Goal: Information Seeking & Learning: Compare options

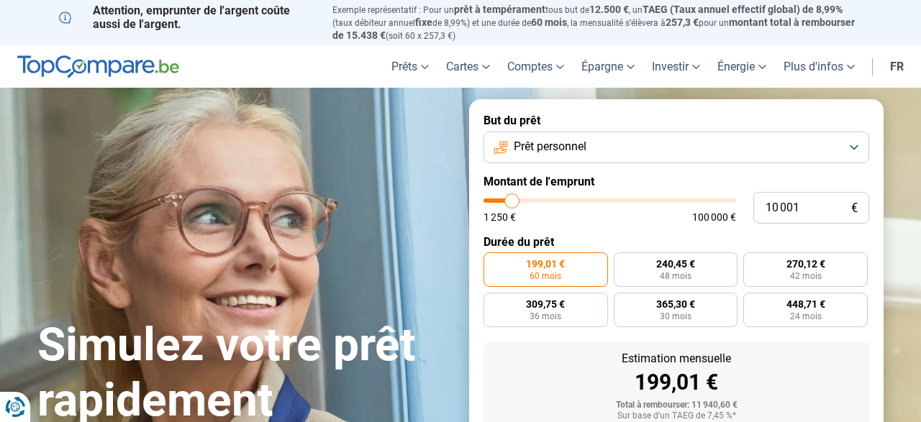
click at [585, 140] on span "Prêt personnel" at bounding box center [549, 147] width 73 height 16
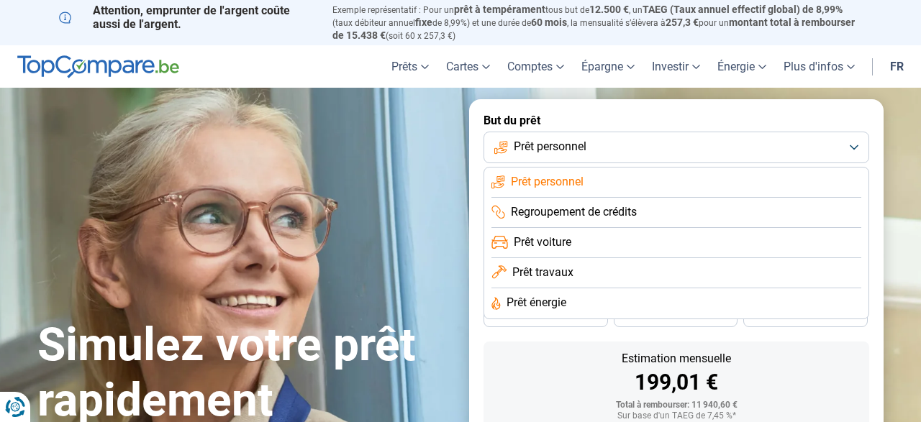
click at [559, 280] on span "Prêt travaux" at bounding box center [542, 273] width 61 height 16
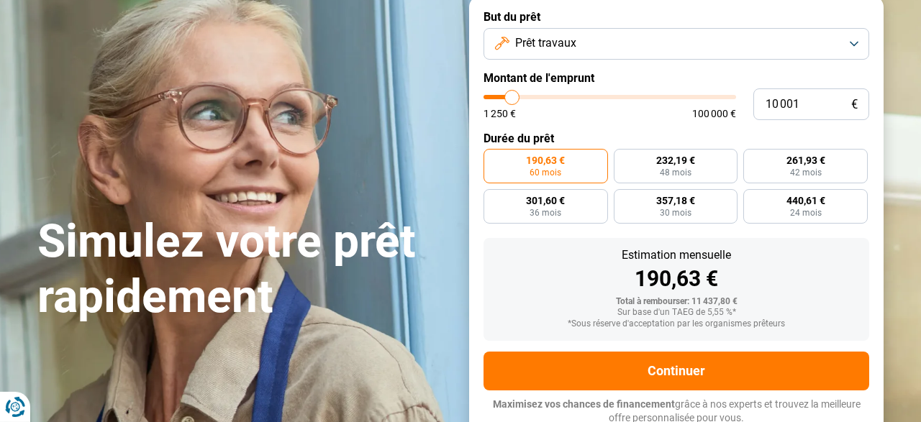
scroll to position [107, 0]
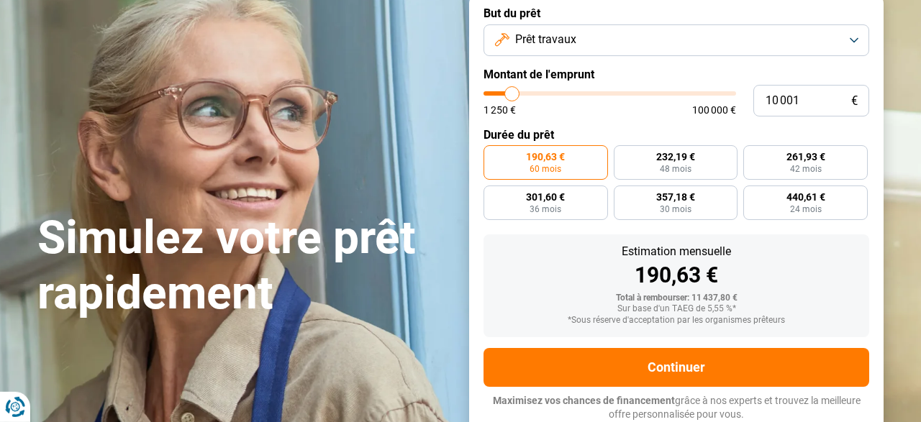
type input "10 250"
type input "10250"
type input "10 750"
type input "10750"
type input "11 250"
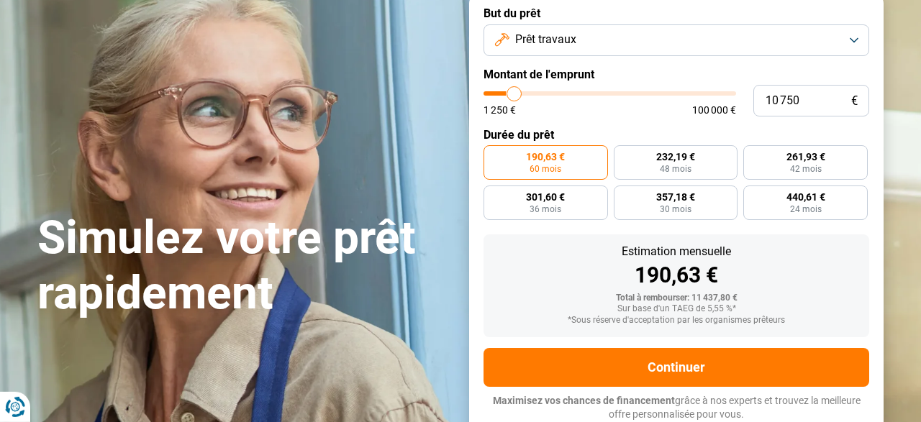
type input "11250"
type input "11 500"
type input "11500"
type input "12 000"
type input "12000"
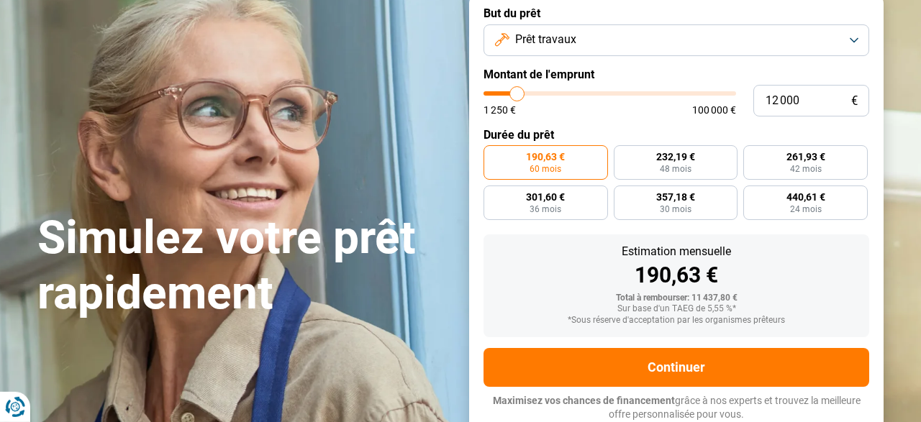
type input "13 250"
type input "13250"
type input "13 750"
type input "13750"
type input "14 250"
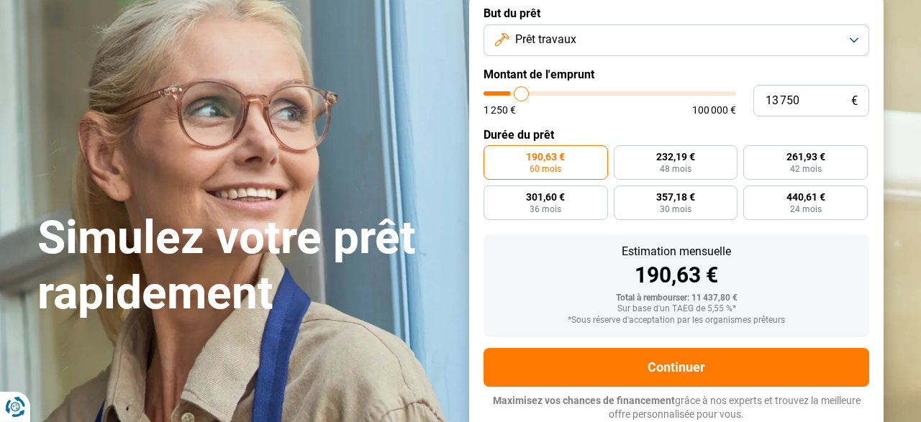
type input "14250"
type input "14 500"
type input "14500"
type input "14 750"
type input "14750"
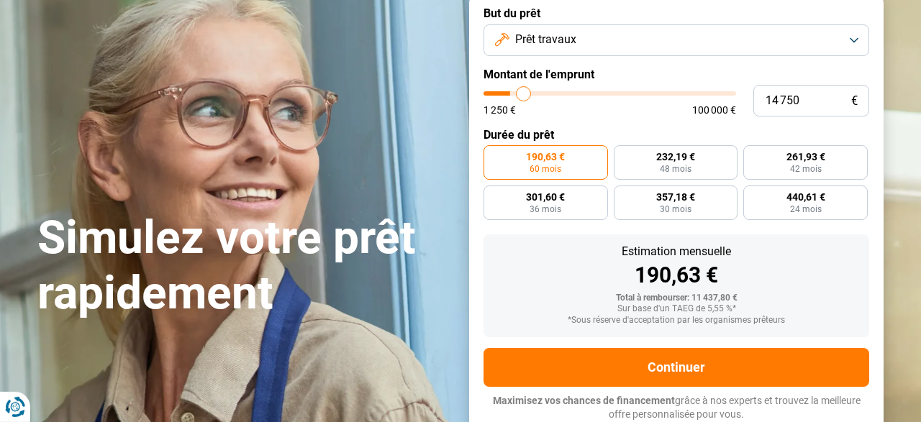
type input "15 000"
type input "15000"
type input "15 250"
type input "15250"
type input "15 750"
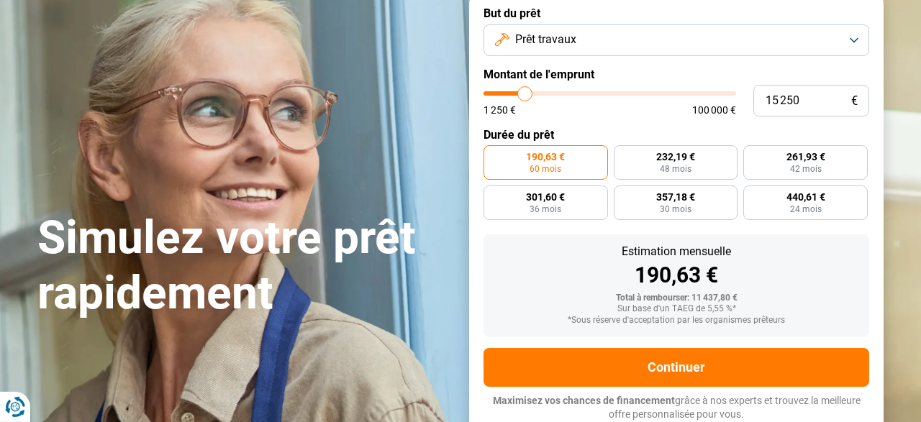
type input "15750"
type input "16 750"
type input "16750"
type input "17 750"
type input "17750"
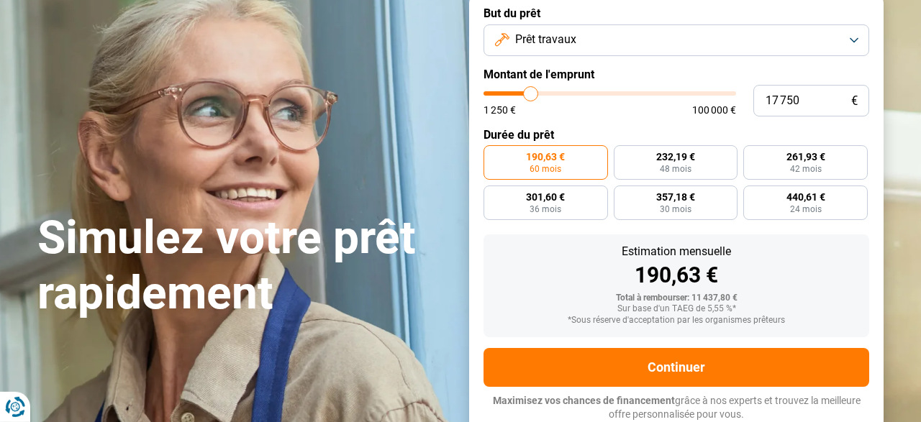
type input "18 750"
type input "18750"
type input "19 500"
type input "19500"
type input "20 250"
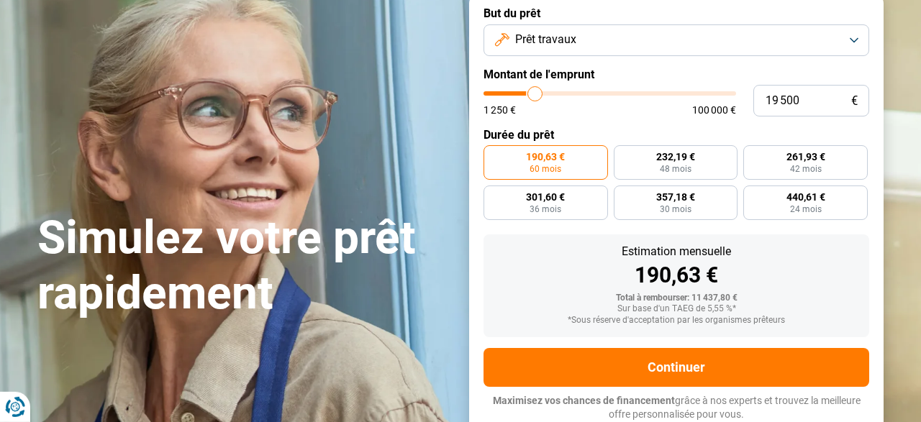
type input "20250"
type input "21 250"
type input "21250"
type input "22 250"
type input "22250"
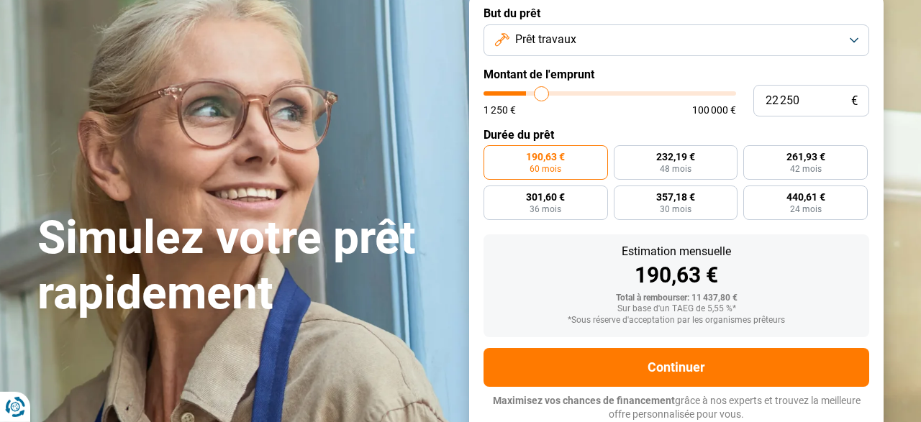
type input "23 500"
type input "23500"
type input "23 750"
type input "23750"
type input "24 000"
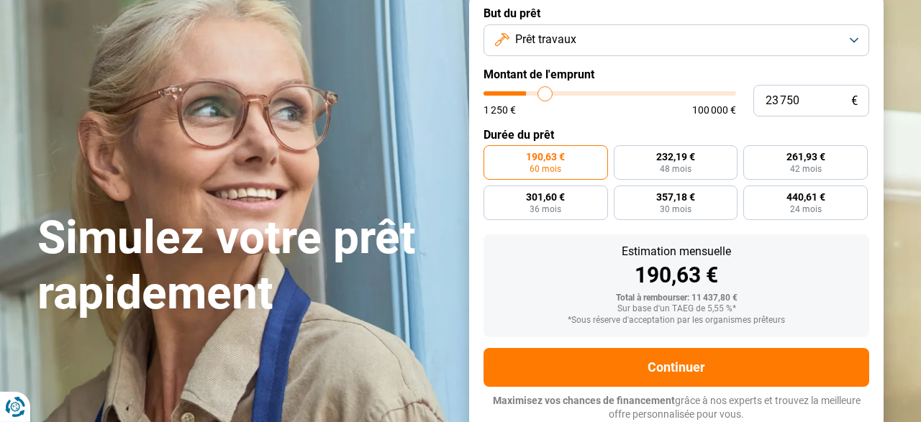
type input "24000"
type input "24 500"
type input "24500"
type input "25 500"
type input "25500"
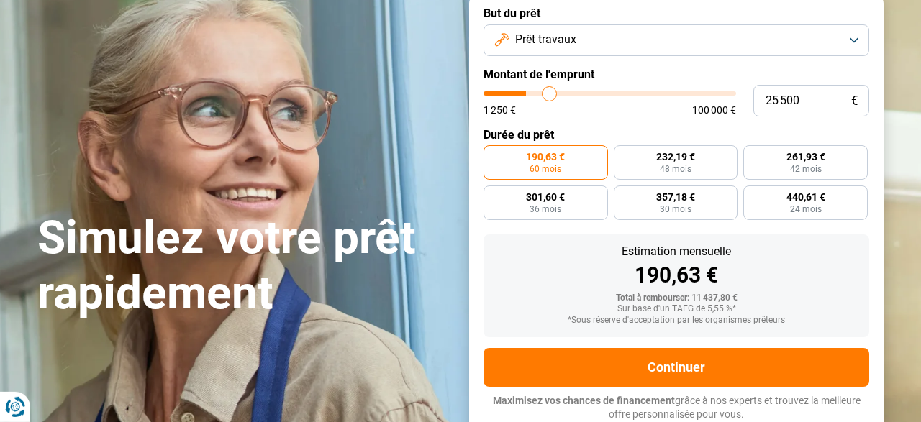
type input "26 500"
type input "26500"
type input "27 750"
type input "27750"
type input "28 250"
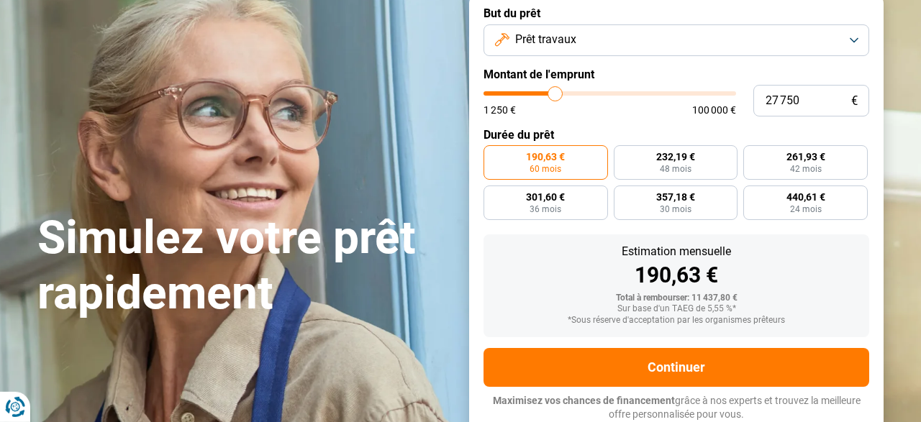
type input "28250"
type input "29 250"
type input "29250"
type input "29 750"
type input "29750"
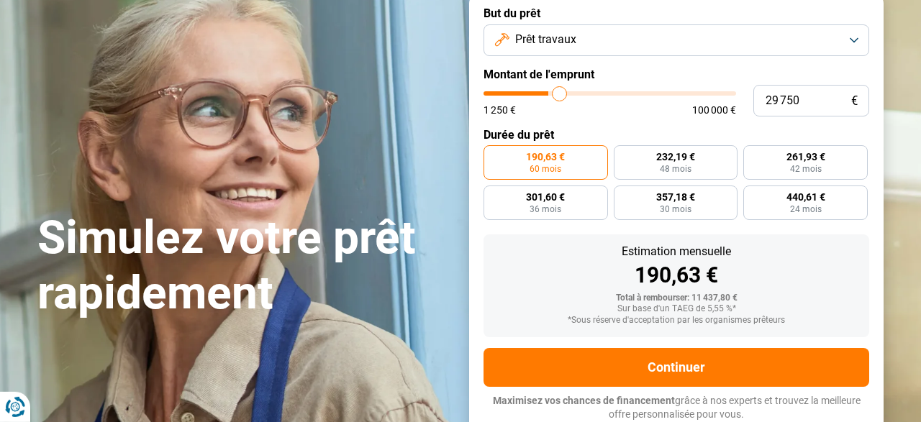
type input "30 000"
type input "30000"
type input "30 750"
type input "30750"
type input "31 000"
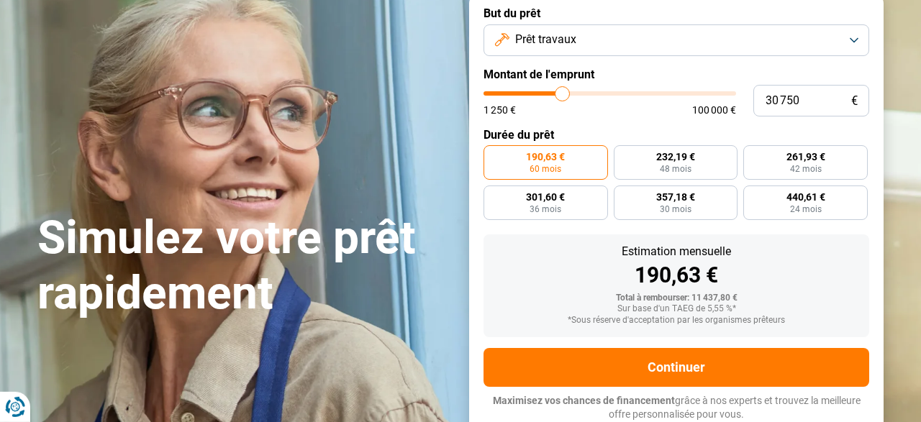
type input "31000"
type input "31 750"
type input "31750"
type input "32 750"
type input "32750"
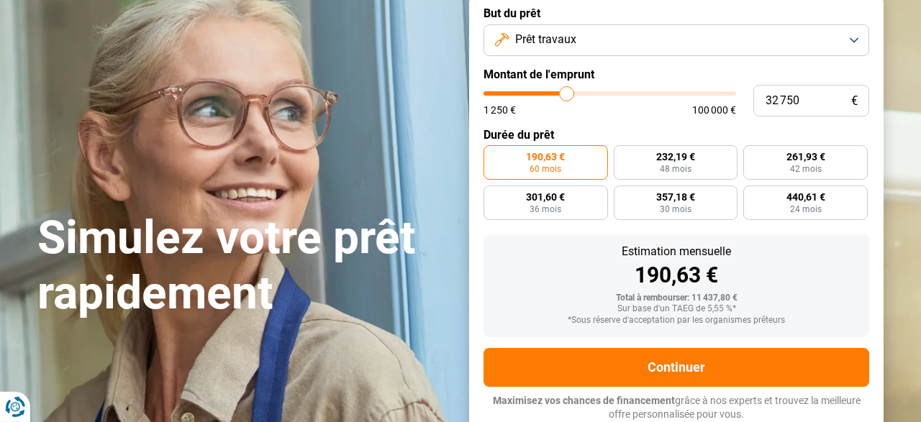
type input "33 250"
type input "33250"
type input "34 000"
type input "34000"
type input "34 250"
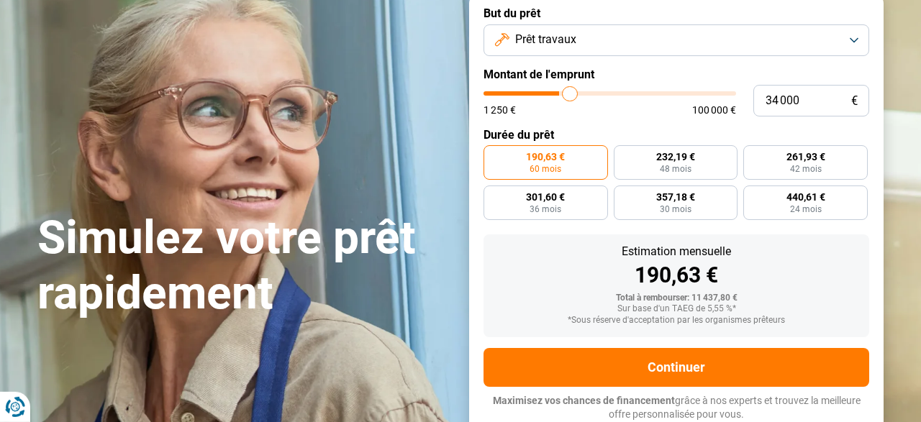
type input "34250"
type input "34 750"
type input "34750"
type input "35 000"
type input "35000"
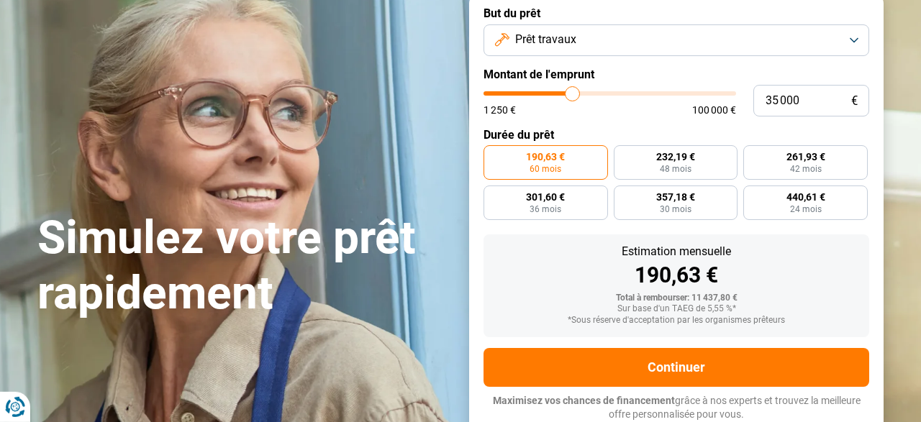
type input "35 750"
type input "35750"
type input "36 000"
type input "36000"
type input "36 250"
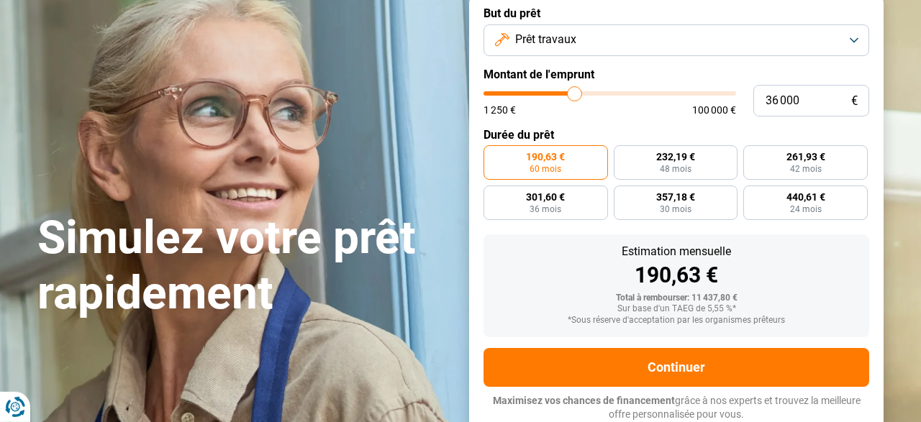
type input "36250"
type input "36 750"
type input "36750"
type input "37 000"
type input "37000"
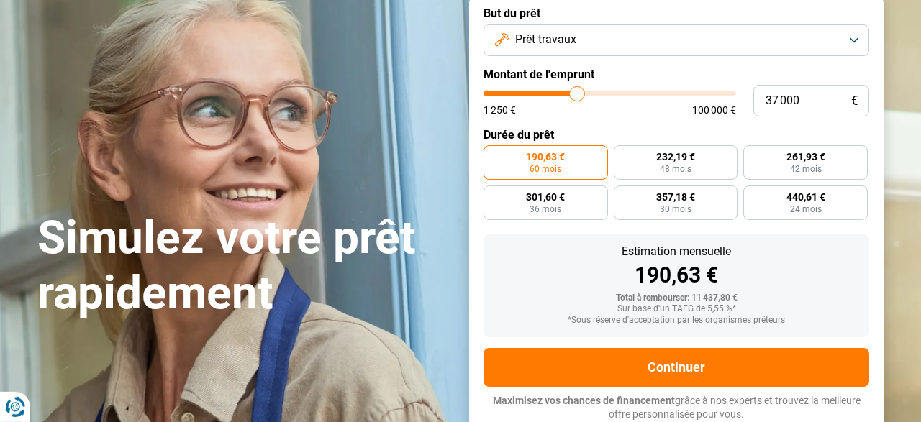
type input "37 250"
type input "37250"
type input "37 500"
type input "37500"
type input "37 750"
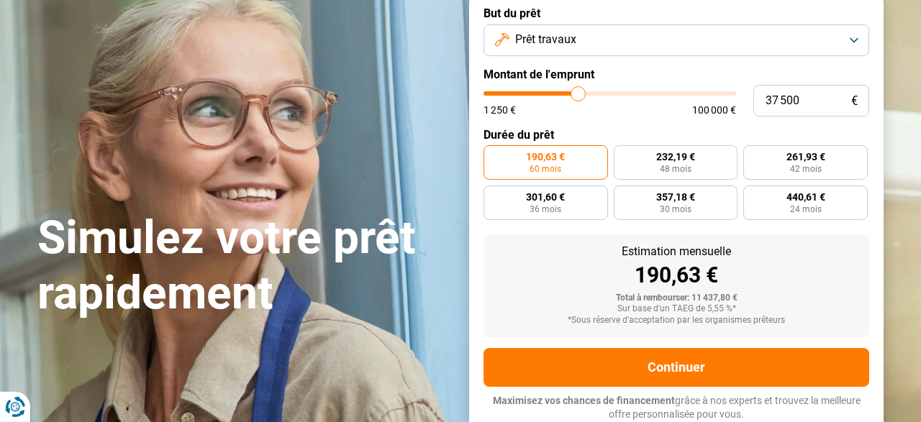
type input "37750"
type input "38 000"
drag, startPoint x: 513, startPoint y: 94, endPoint x: 579, endPoint y: 101, distance: 66.6
type input "38000"
click at [579, 96] on input "range" at bounding box center [609, 93] width 252 height 4
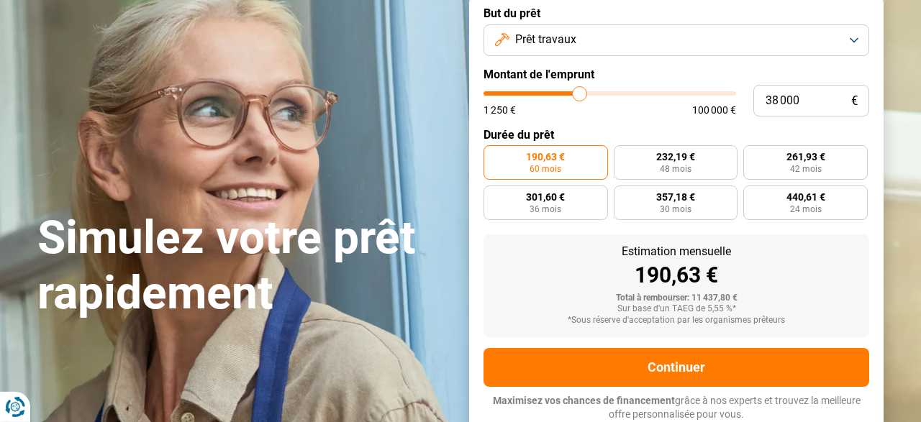
radio input "false"
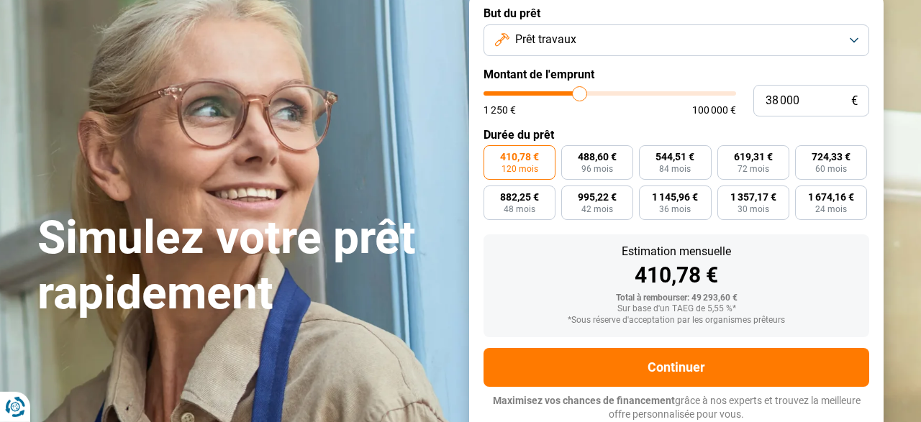
click at [565, 34] on span "Prêt travaux" at bounding box center [545, 40] width 61 height 16
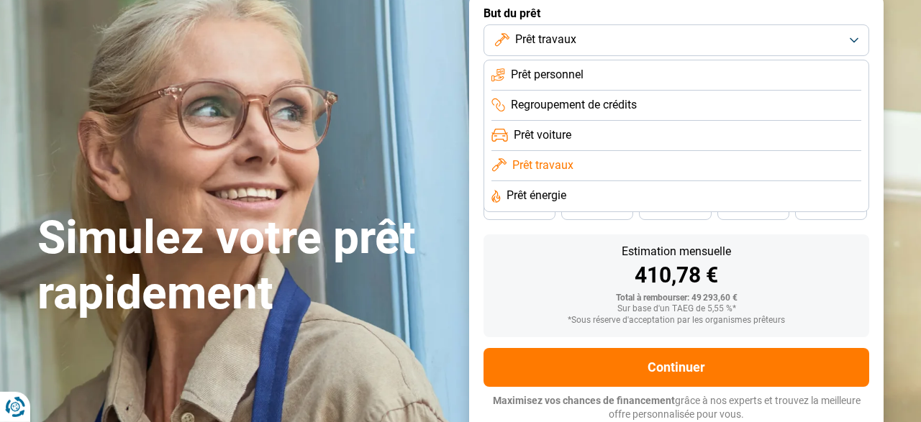
click at [560, 74] on span "Prêt personnel" at bounding box center [547, 75] width 73 height 16
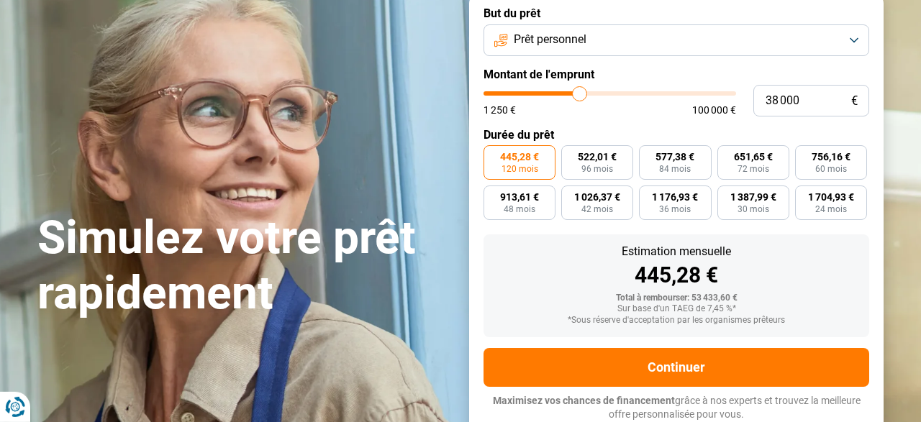
click at [552, 43] on span "Prêt personnel" at bounding box center [549, 40] width 73 height 16
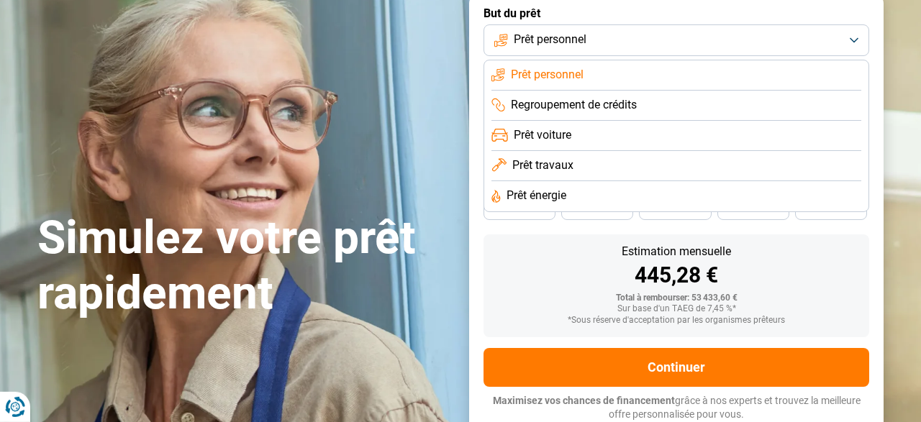
click at [564, 133] on span "Prêt voiture" at bounding box center [542, 135] width 58 height 16
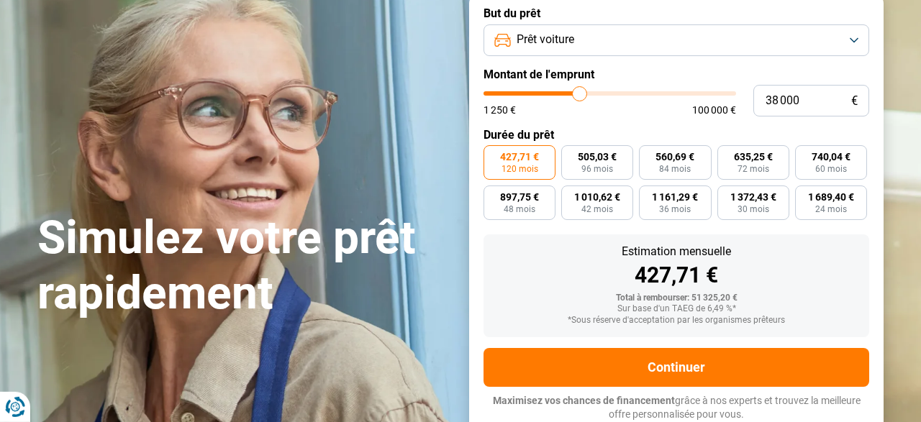
click at [548, 35] on span "Prêt voiture" at bounding box center [545, 40] width 58 height 16
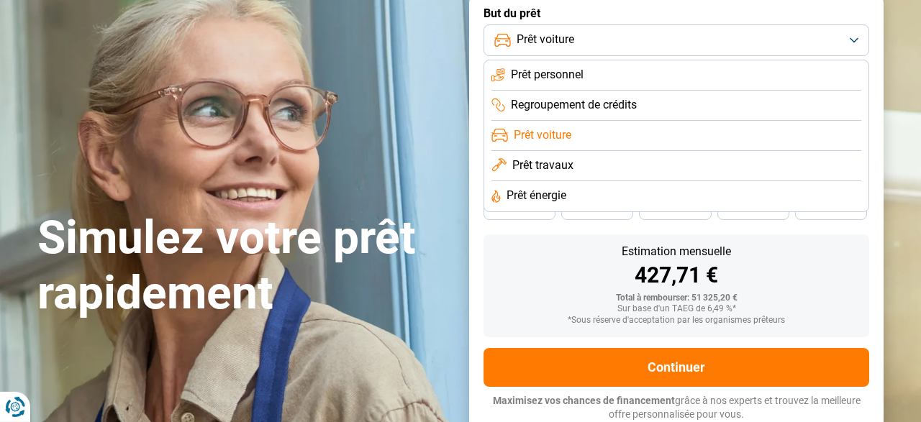
click at [549, 159] on span "Prêt travaux" at bounding box center [542, 165] width 61 height 16
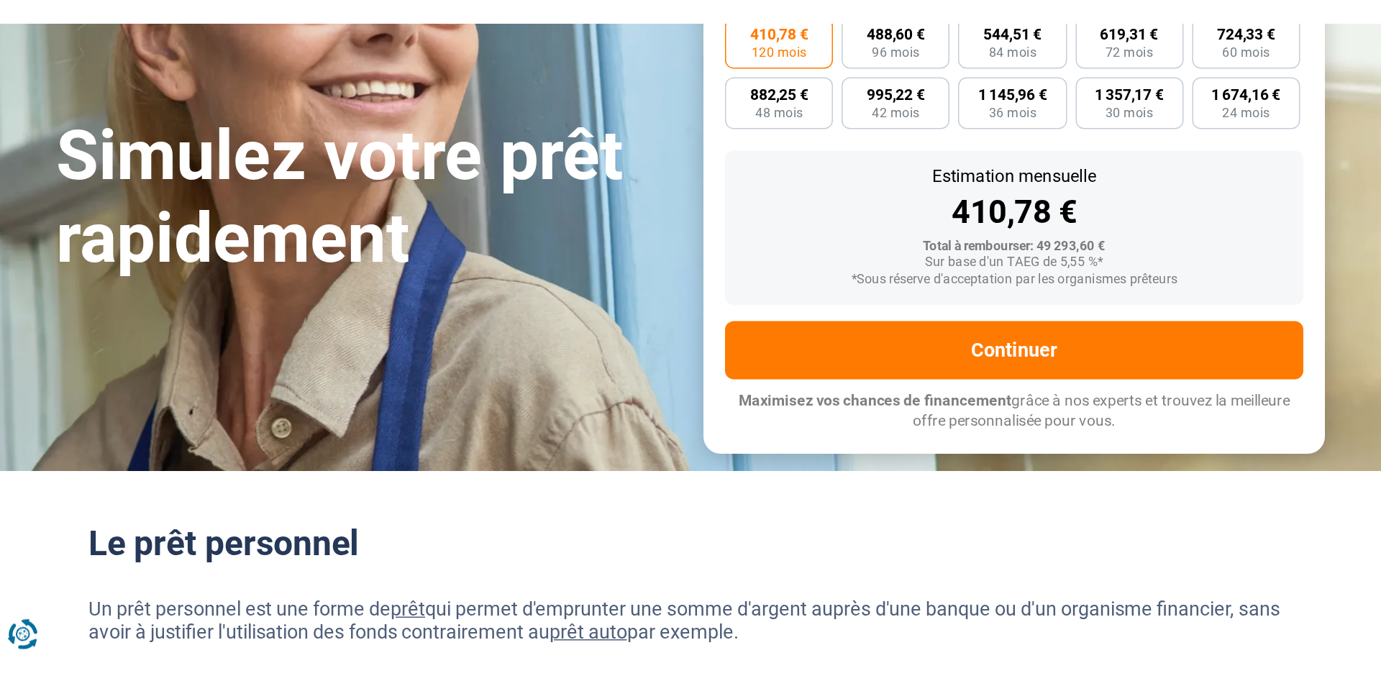
scroll to position [246, 0]
